Goal: Obtain resource: Obtain resource

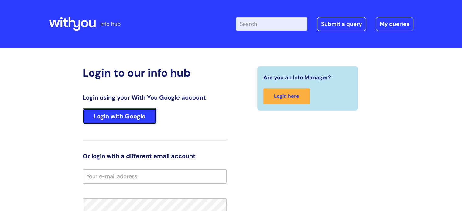
click at [129, 117] on link "Login with Google" at bounding box center [120, 117] width 74 height 16
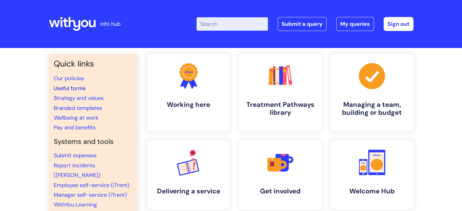
click at [79, 87] on link "Useful forms" at bounding box center [70, 88] width 32 height 7
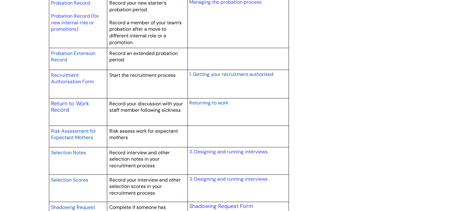
scroll to position [895, 0]
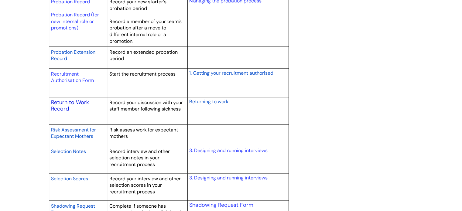
click at [74, 99] on link "Return to Work Record" at bounding box center [70, 106] width 38 height 14
